Goal: Check status: Check status

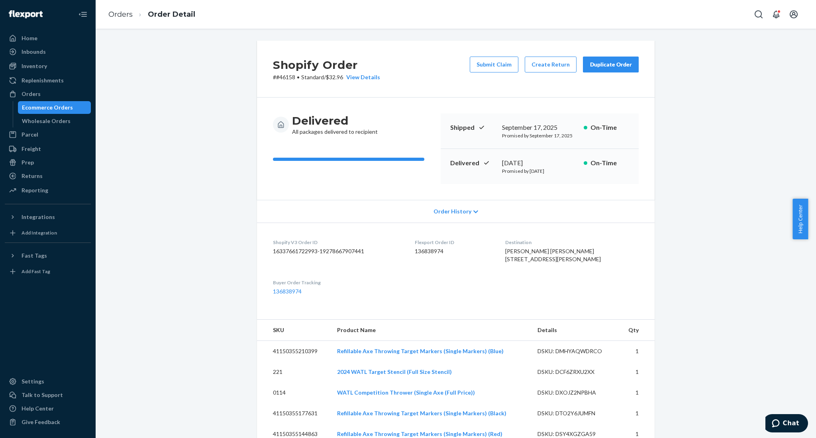
click at [116, 23] on ol "Orders Order Detail" at bounding box center [152, 15] width 100 height 24
click at [117, 20] on ol "Orders Order Detail" at bounding box center [152, 15] width 100 height 24
click at [120, 16] on link "Orders" at bounding box center [120, 14] width 24 height 9
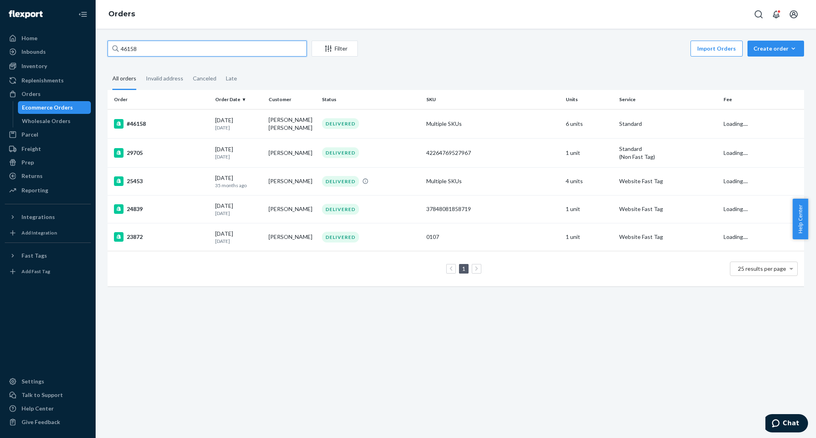
click at [181, 53] on input "46158" at bounding box center [207, 49] width 199 height 16
paste input "087"
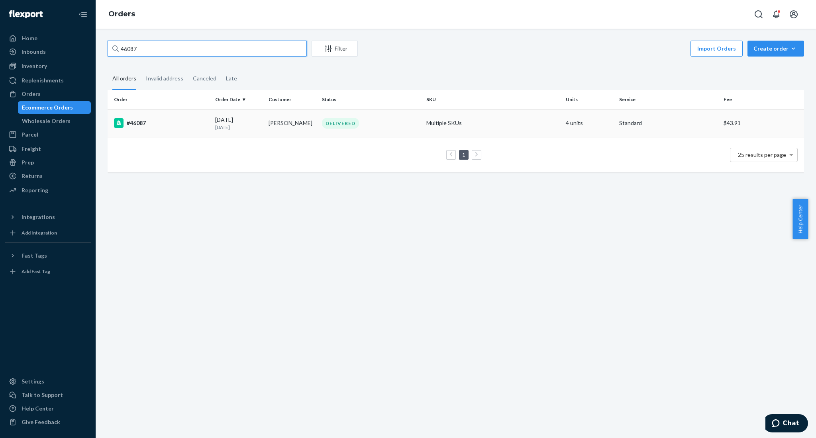
type input "46087"
click at [146, 121] on div "#46087" at bounding box center [161, 123] width 95 height 10
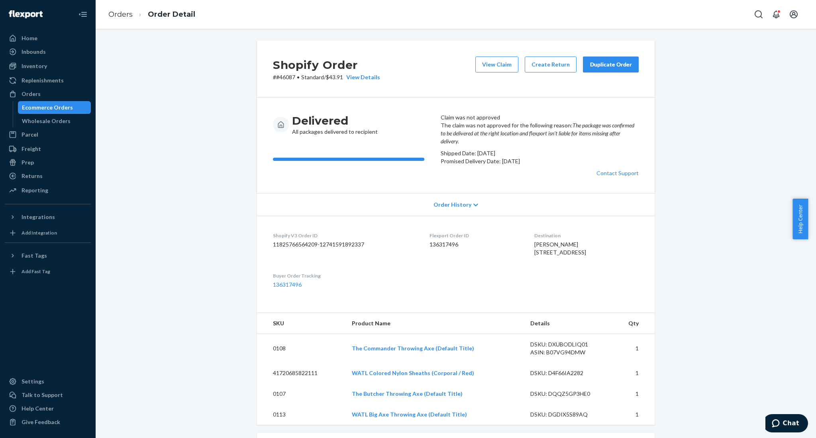
copy span "[STREET_ADDRESS]"
drag, startPoint x: 582, startPoint y: 299, endPoint x: 512, endPoint y: 294, distance: 70.0
click at [534, 257] on div "[PERSON_NAME] [STREET_ADDRESS]" at bounding box center [586, 249] width 104 height 16
click at [288, 77] on p "# #46087 • Standard / $43.91 View Details" at bounding box center [326, 77] width 107 height 8
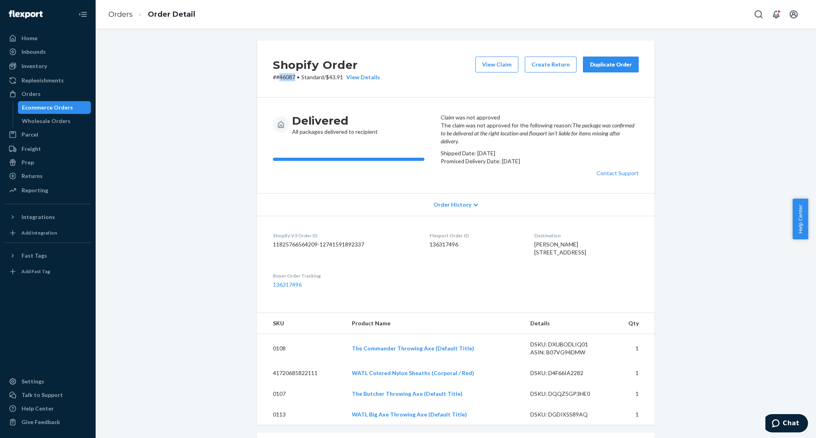
copy p "46087"
